Goal: Task Accomplishment & Management: Manage account settings

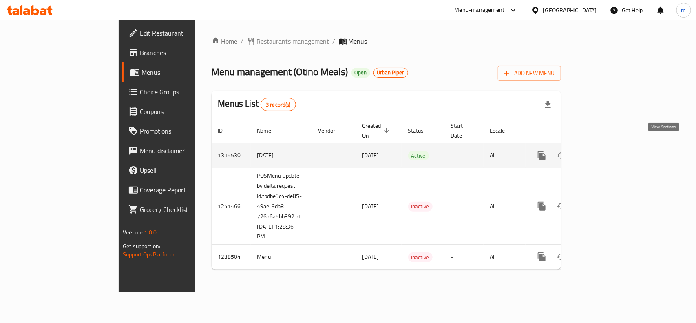
click at [604, 152] on icon "enhanced table" at bounding box center [600, 155] width 7 height 7
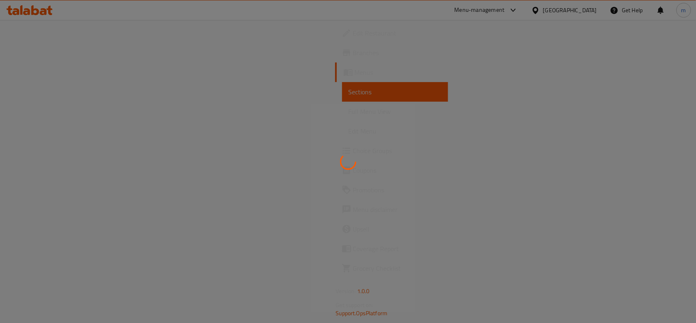
click at [228, 46] on div at bounding box center [348, 161] width 696 height 323
click at [38, 14] on div at bounding box center [348, 161] width 696 height 323
drag, startPoint x: 0, startPoint y: 0, endPoint x: 38, endPoint y: 14, distance: 40.1
click at [38, 14] on div at bounding box center [348, 161] width 696 height 323
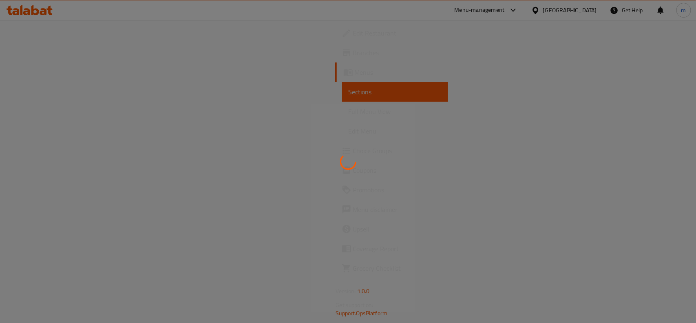
click at [38, 14] on div at bounding box center [348, 161] width 696 height 323
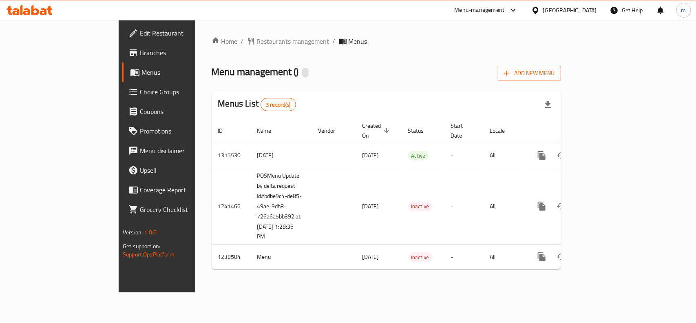
click at [300, 64] on div "Menu management ( ) Add New Menu" at bounding box center [387, 71] width 350 height 18
click at [257, 40] on span "Restaurants management" at bounding box center [293, 41] width 73 height 10
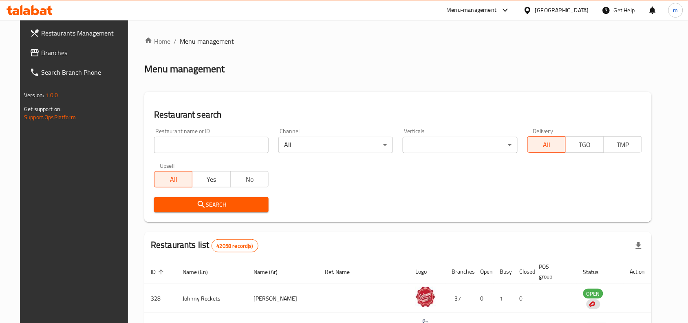
click at [174, 142] on input "search" at bounding box center [211, 145] width 115 height 16
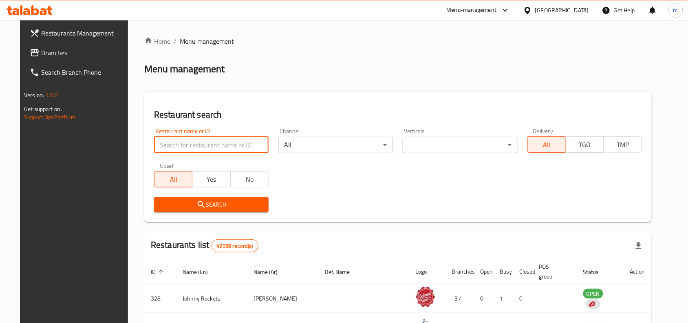
paste input "679748"
type input "679748"
click at [188, 199] on button "Search" at bounding box center [211, 204] width 115 height 15
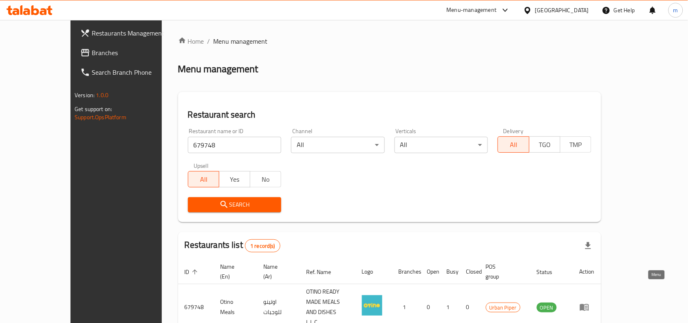
drag, startPoint x: 657, startPoint y: 286, endPoint x: 651, endPoint y: 279, distance: 9.3
click at [590, 302] on icon "enhanced table" at bounding box center [585, 307] width 10 height 10
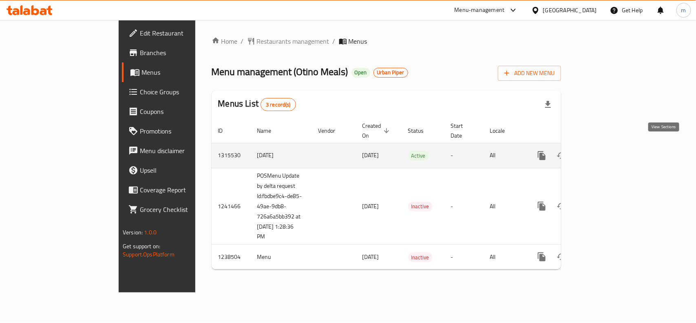
click at [606, 150] on icon "enhanced table" at bounding box center [601, 155] width 10 height 10
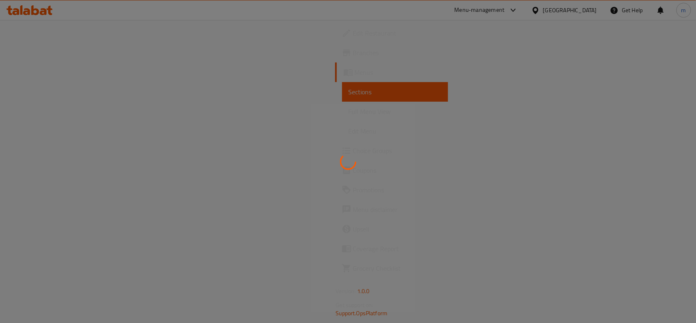
click at [220, 47] on div at bounding box center [348, 161] width 696 height 323
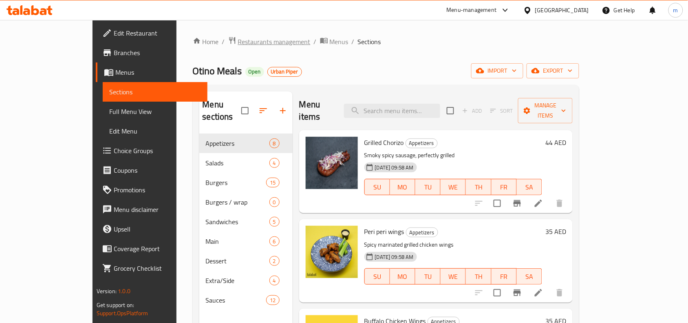
click at [238, 44] on span "Restaurants management" at bounding box center [274, 42] width 73 height 10
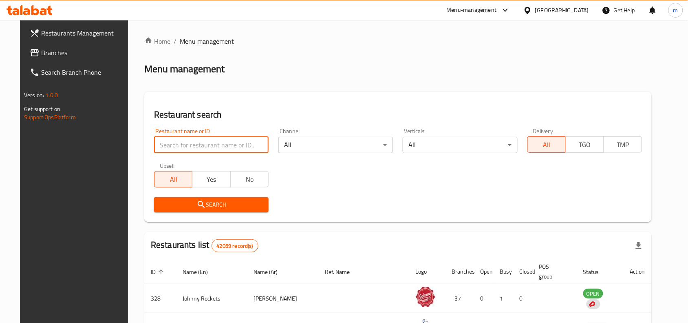
click at [184, 150] on input "search" at bounding box center [211, 145] width 115 height 16
paste input "679748"
type input "679748"
click at [197, 206] on icon "submit" at bounding box center [202, 204] width 10 height 10
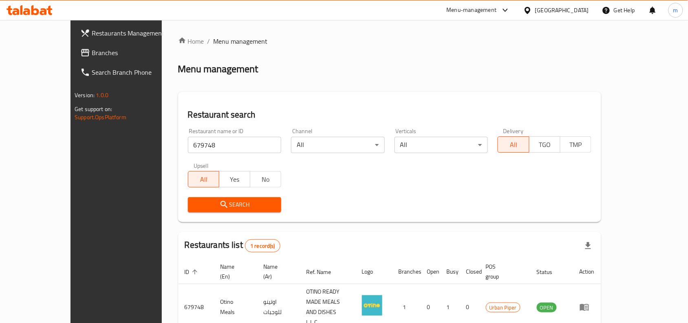
click at [26, 15] on div at bounding box center [30, 10] width 46 height 10
